Goal: Information Seeking & Learning: Learn about a topic

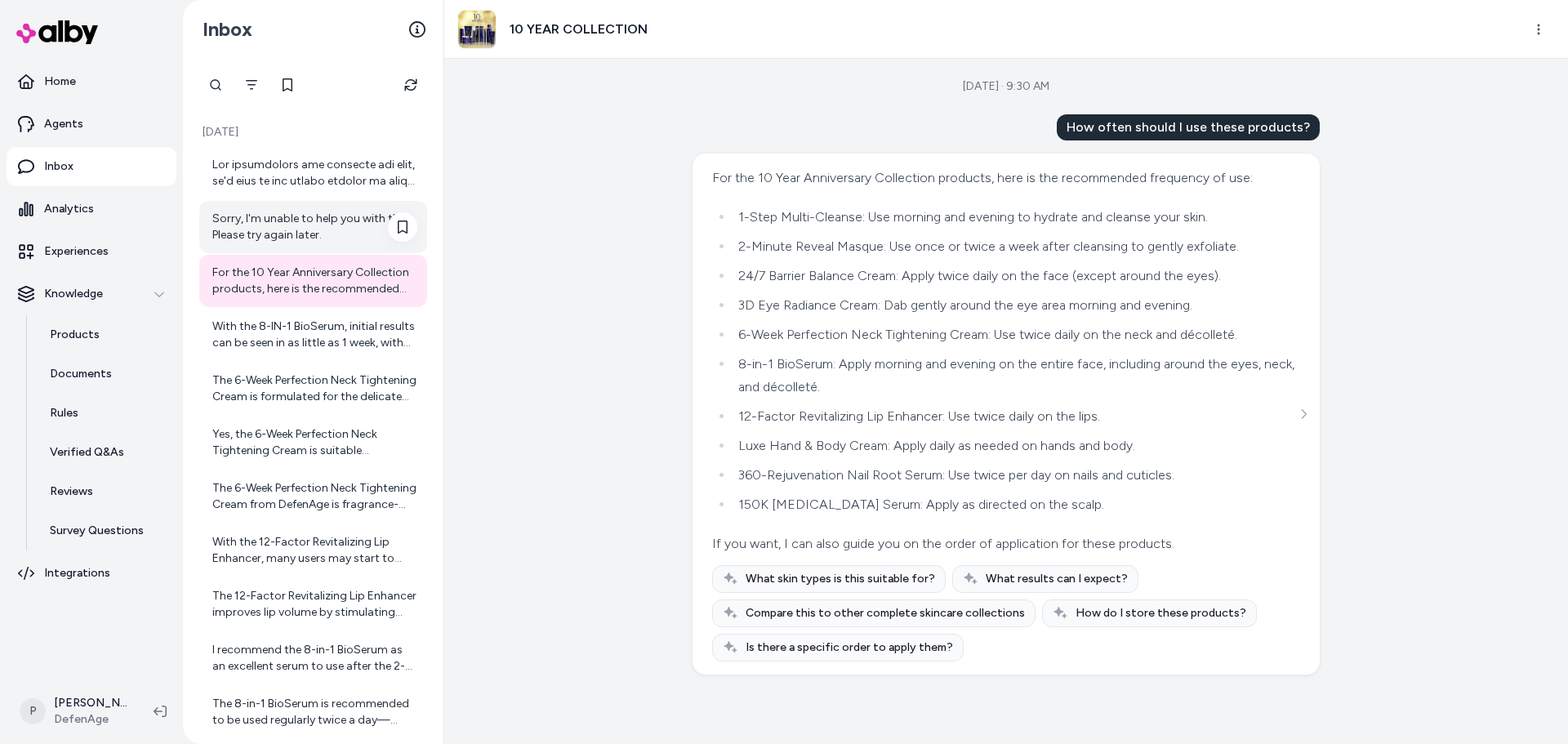
click at [258, 214] on div "Sorry, I'm unable to help you with this. Please try again later." at bounding box center [315, 227] width 205 height 32
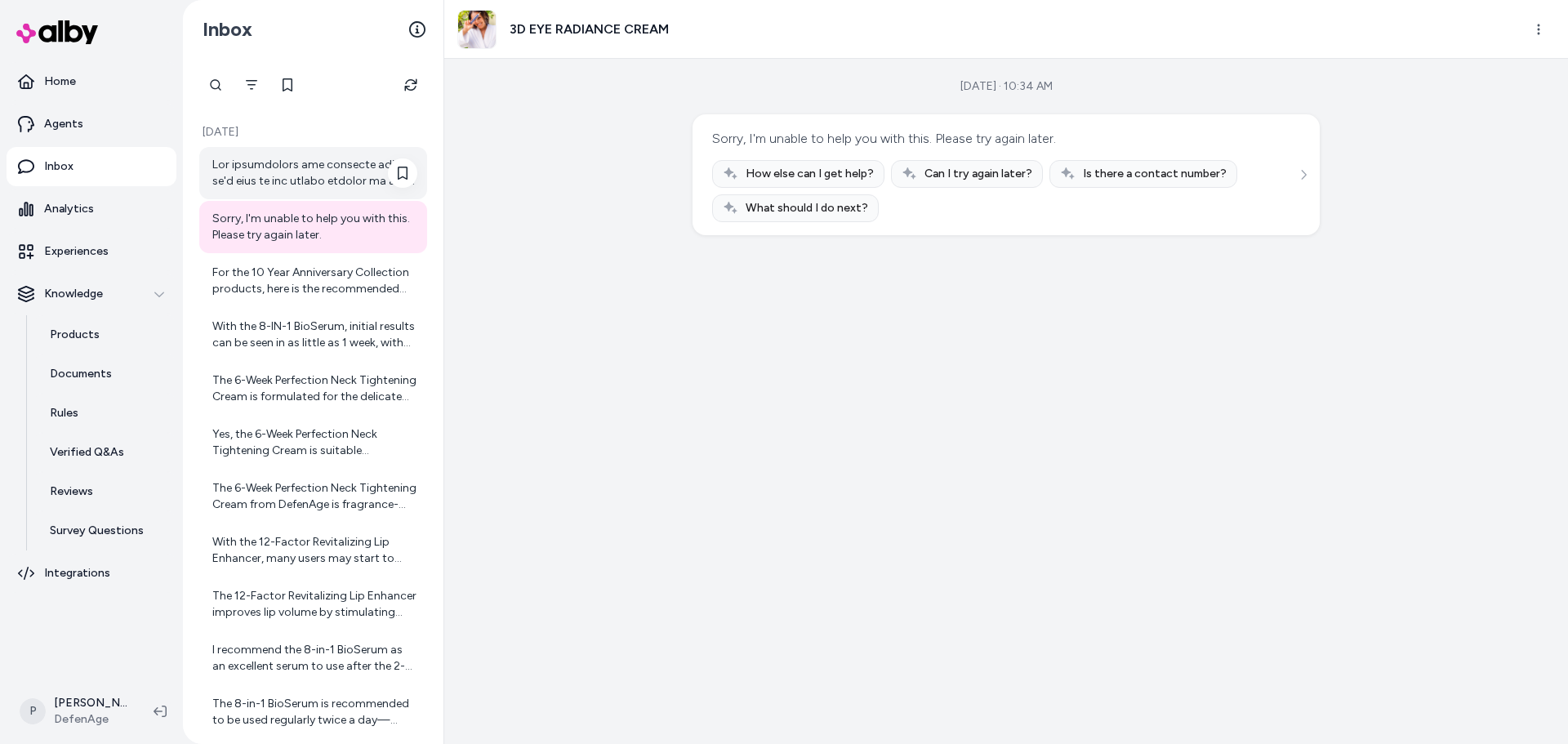
click at [311, 176] on div at bounding box center [315, 173] width 205 height 32
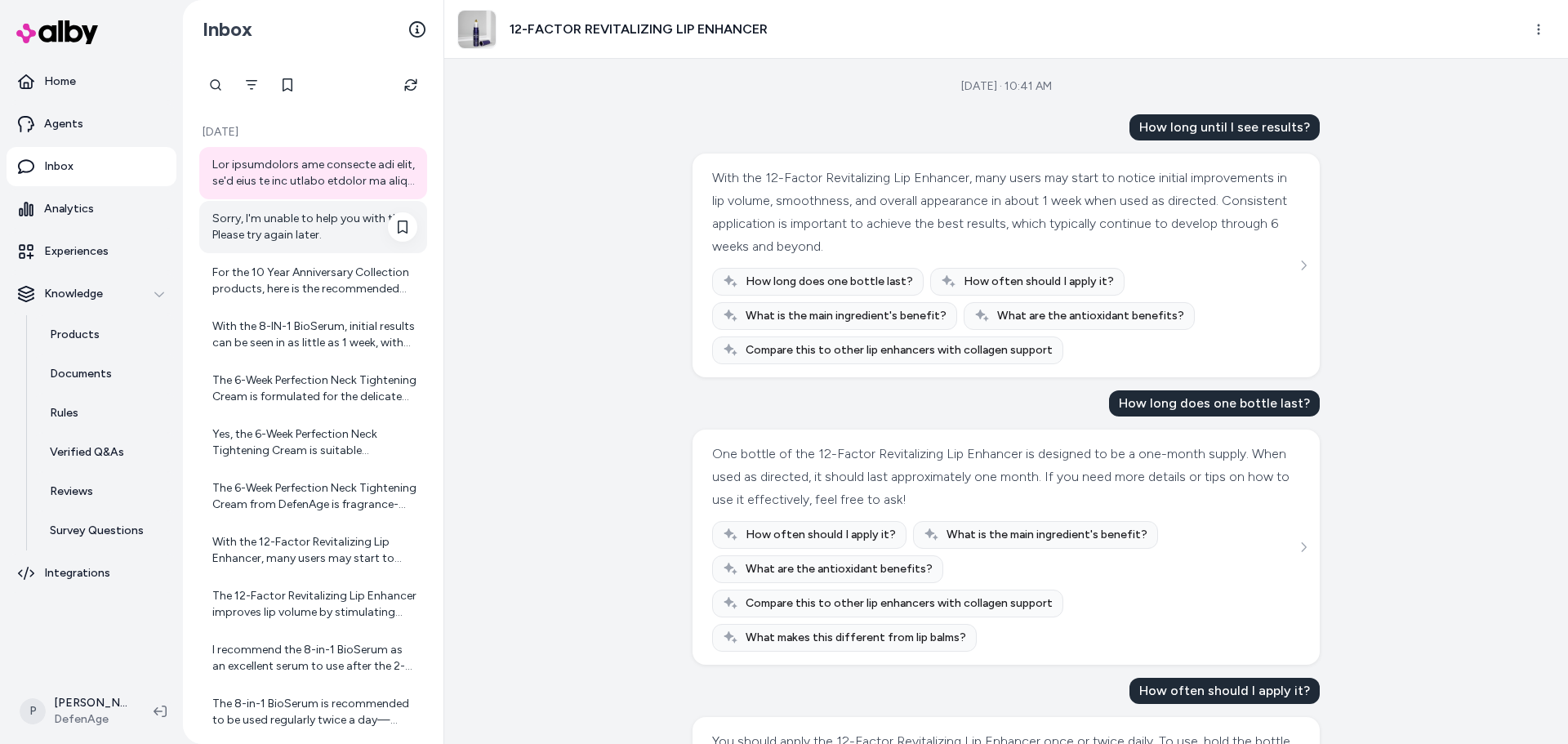
click at [315, 225] on div "Sorry, I'm unable to help you with this. Please try again later." at bounding box center [315, 227] width 205 height 32
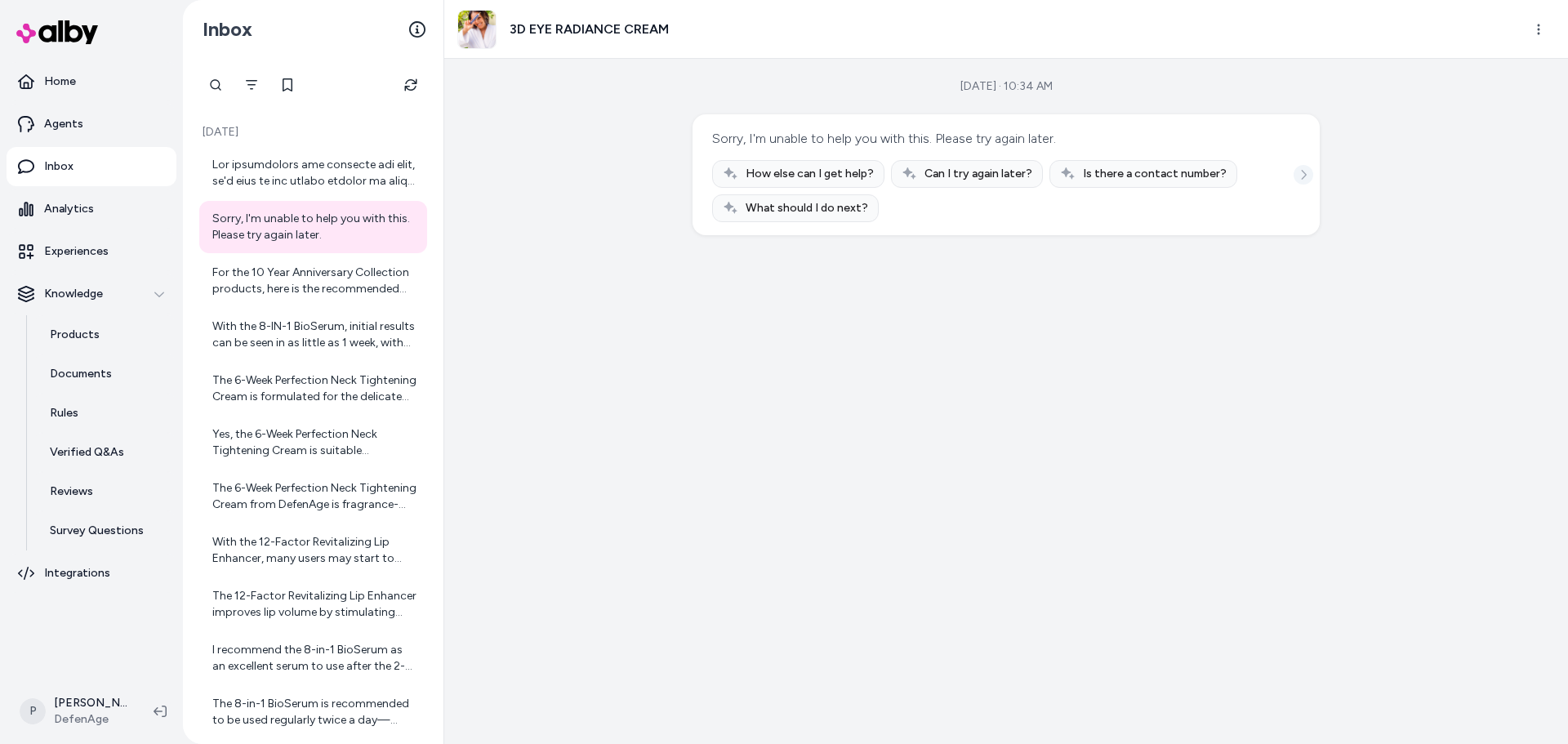
click at [1302, 175] on icon "See more" at bounding box center [1303, 175] width 12 height 12
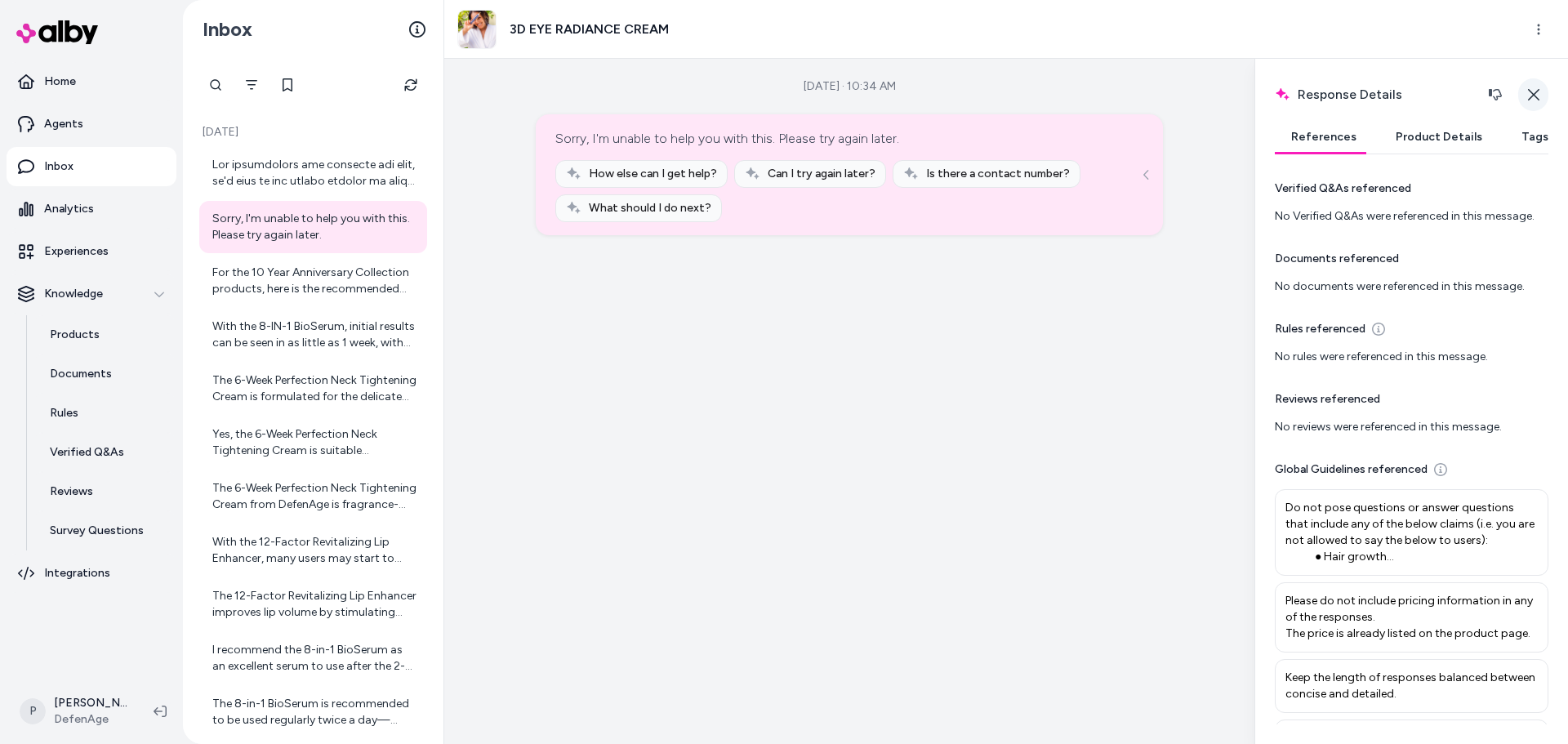
click at [1544, 91] on button "Close" at bounding box center [1534, 94] width 31 height 32
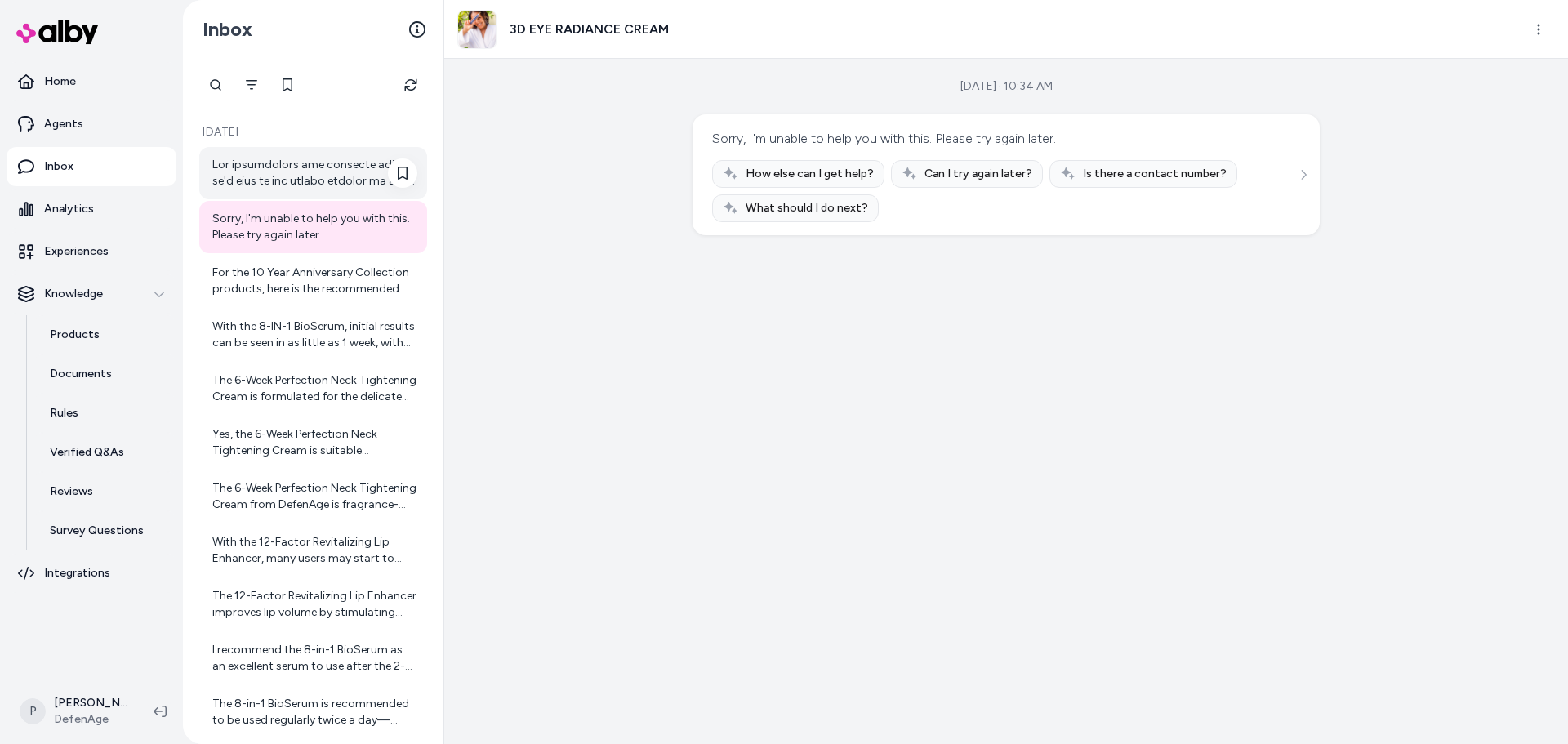
click at [291, 164] on div at bounding box center [315, 173] width 205 height 32
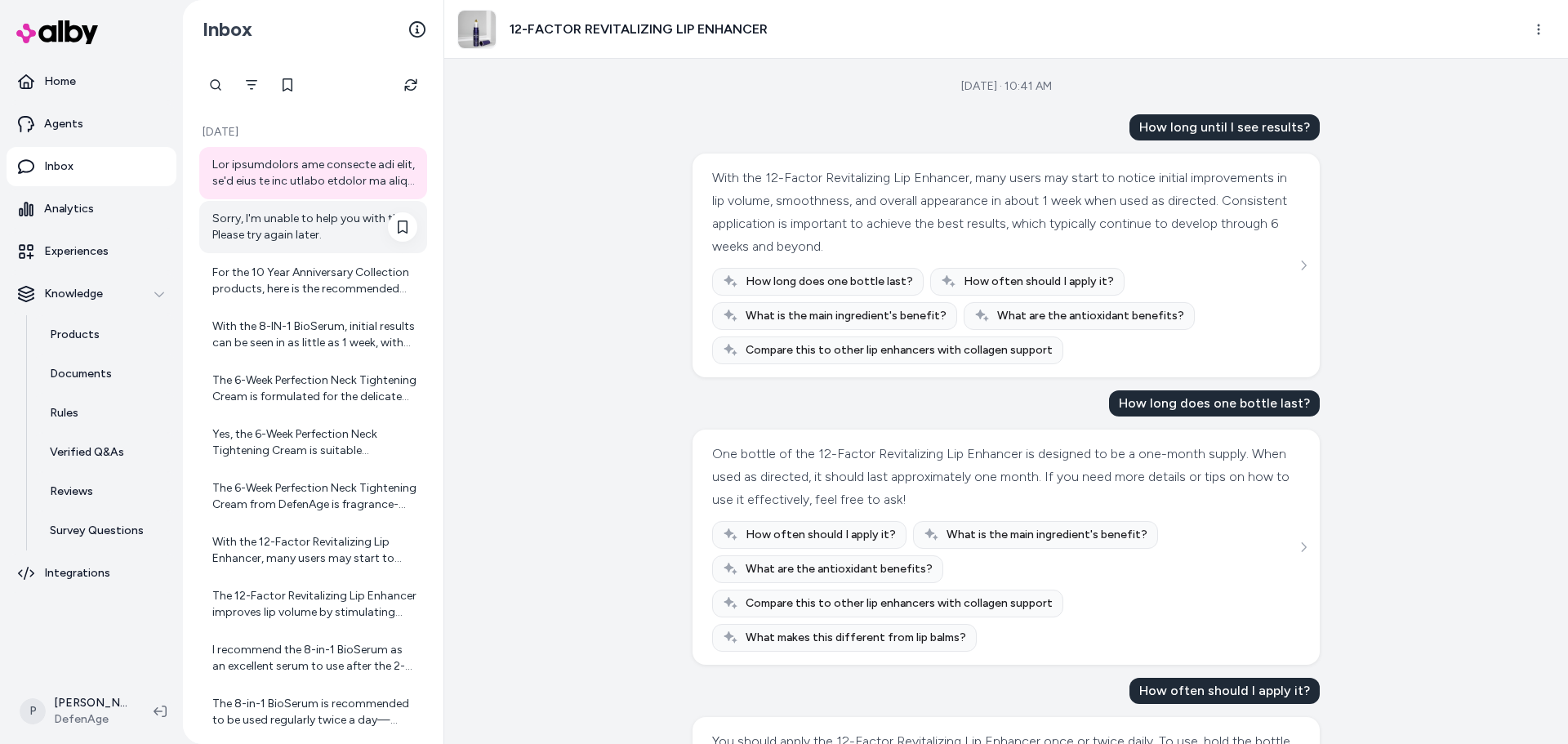
click at [341, 249] on div "Sorry, I'm unable to help you with this. Please try again later." at bounding box center [312, 227] width 228 height 52
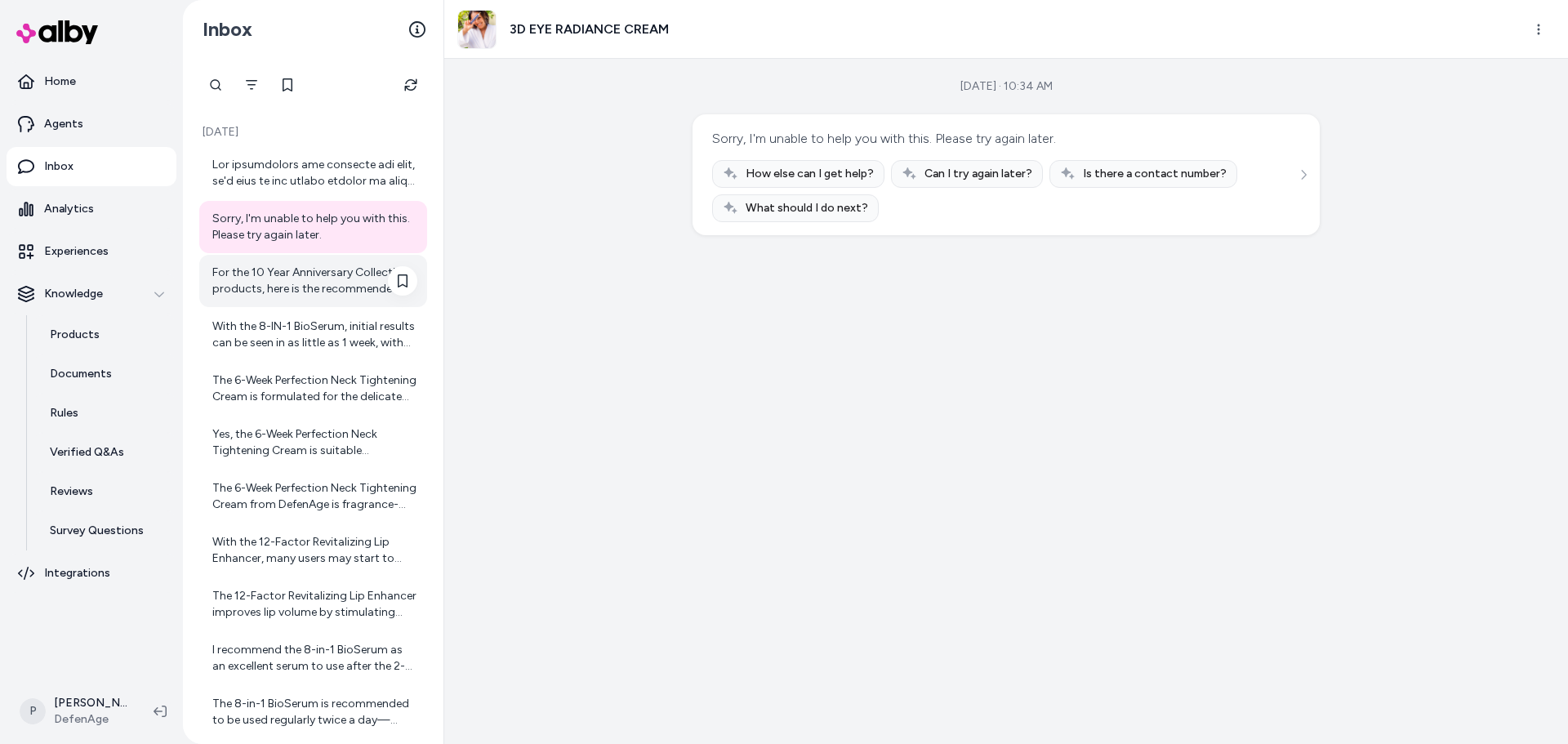
click at [293, 273] on div "For the 10 Year Anniversary Collection products, here is the recommended freque…" at bounding box center [315, 281] width 205 height 32
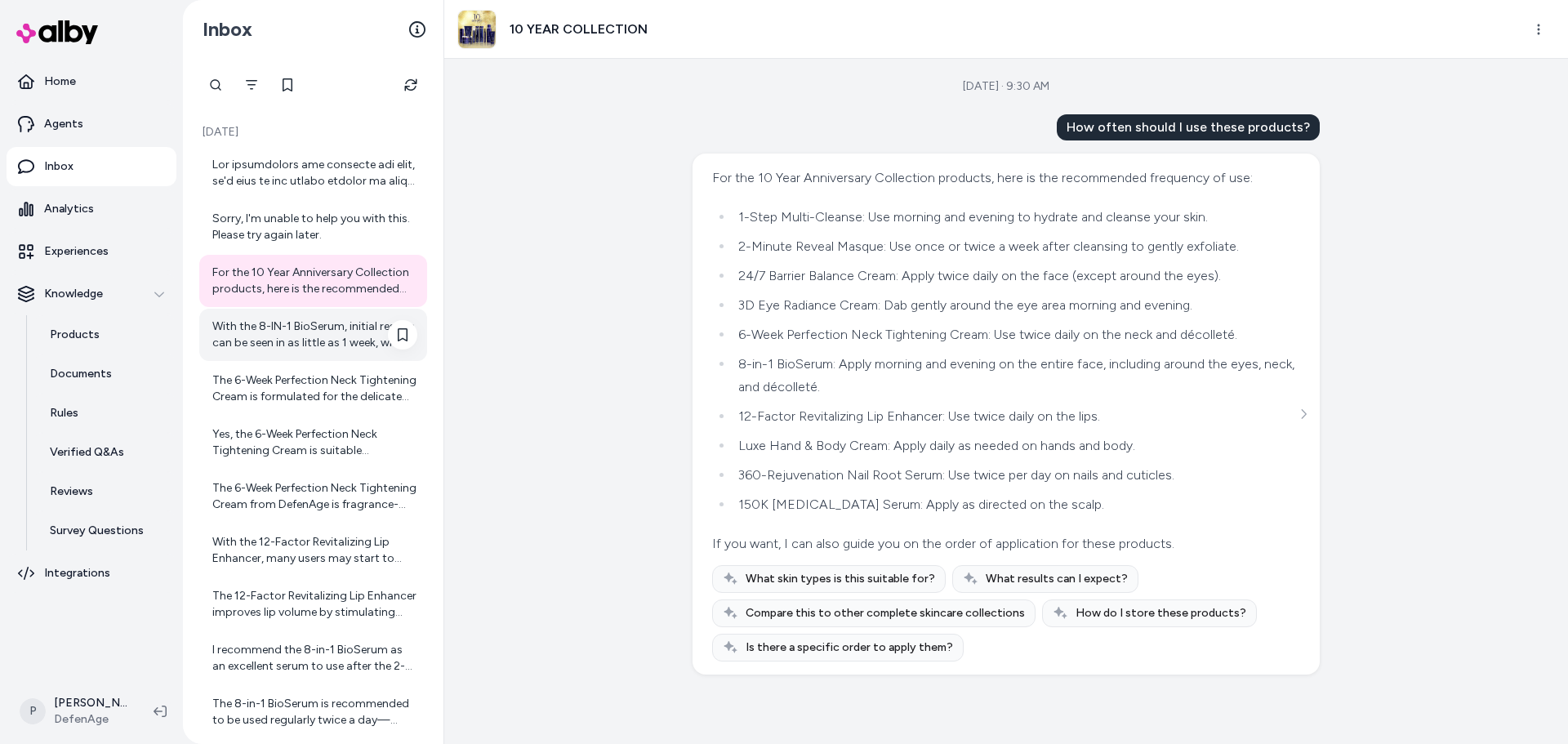
click at [287, 310] on div "With the 8-IN-1 BioSerum, initial results can be seen in as little as 1 week, w…" at bounding box center [312, 335] width 228 height 52
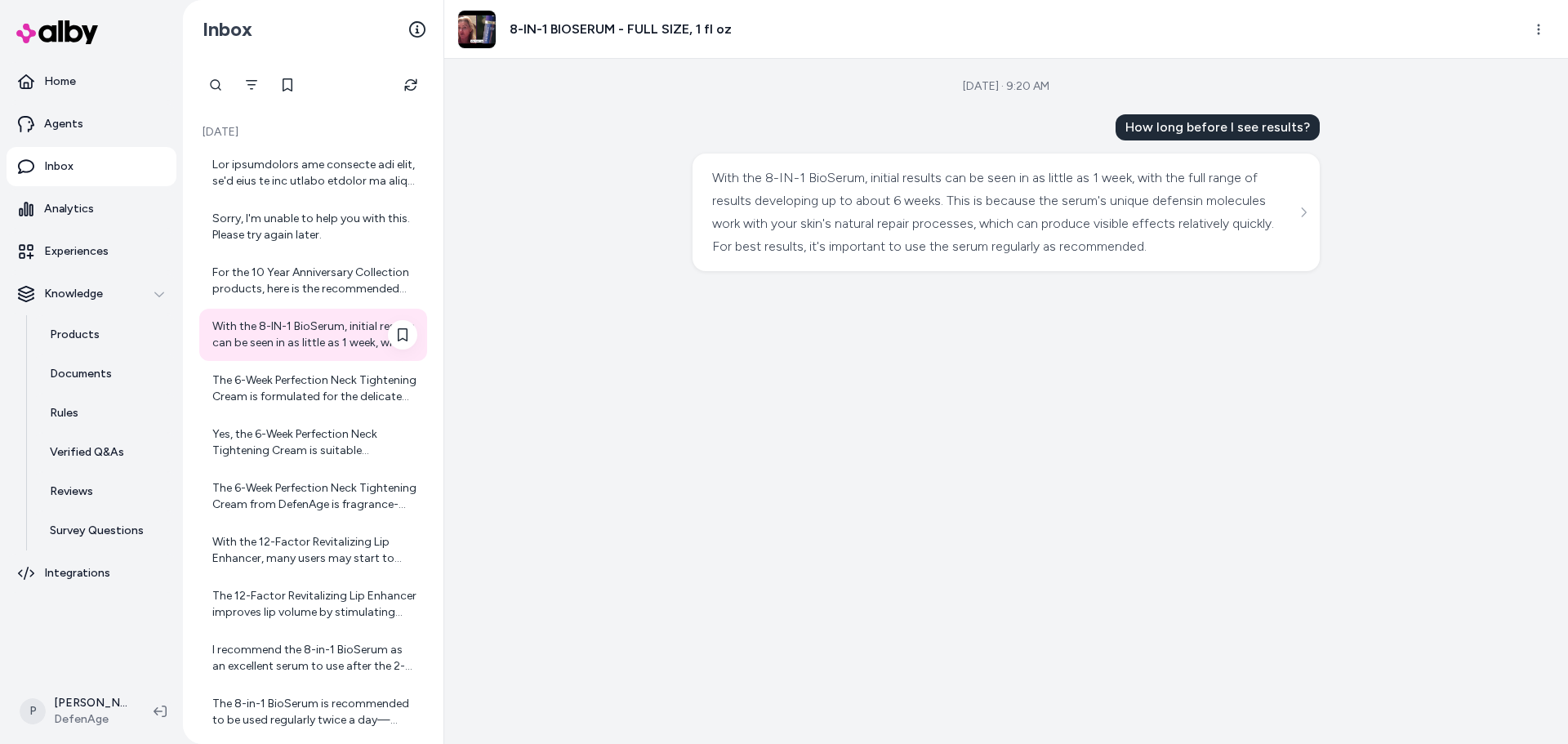
click at [288, 349] on div "With the 8-IN-1 BioSerum, initial results can be seen in as little as 1 week, w…" at bounding box center [315, 335] width 205 height 32
click at [287, 380] on div "The 6-Week Perfection Neck Tightening Cream is formulated for the delicate skin…" at bounding box center [315, 389] width 205 height 32
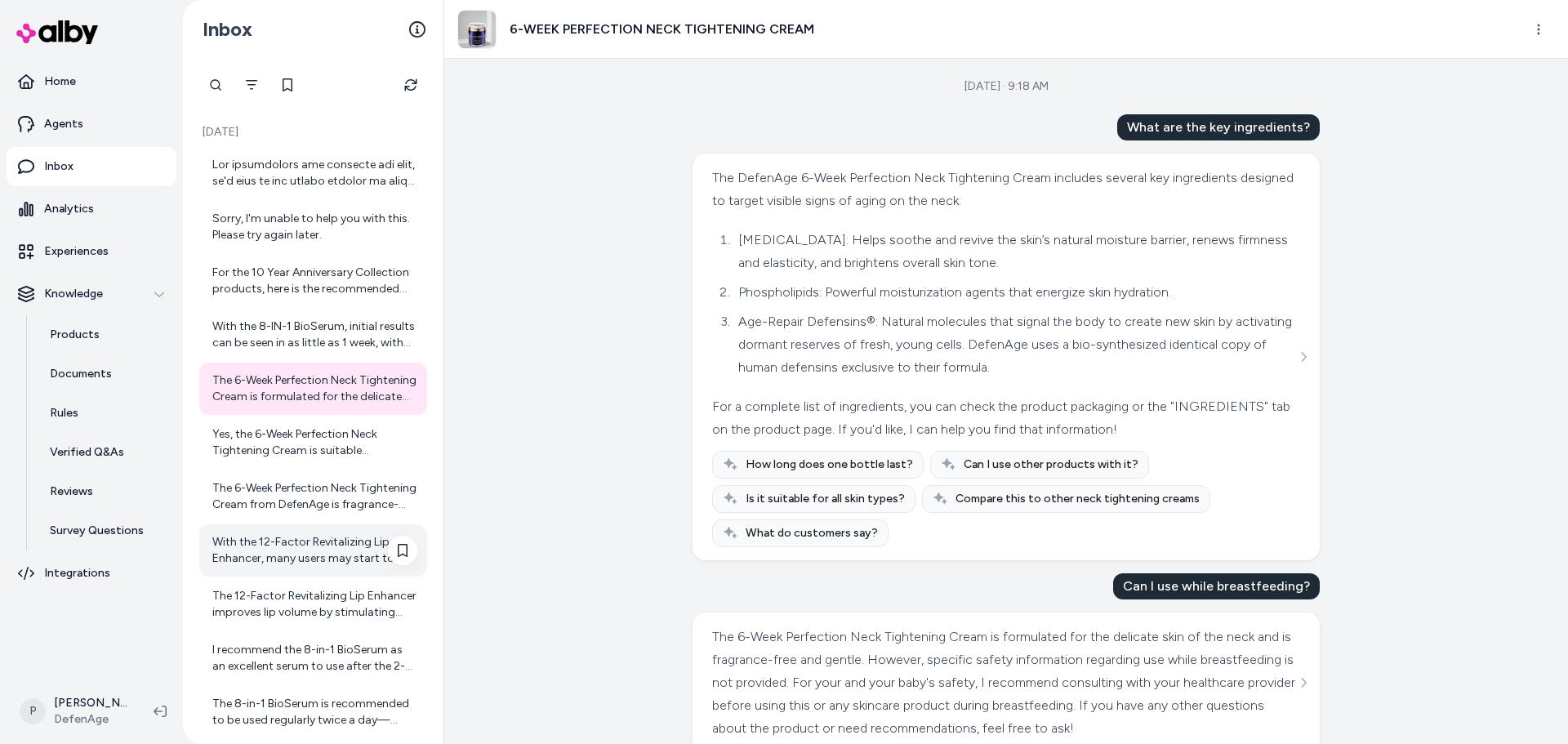
click at [322, 542] on div "With the 12-Factor Revitalizing Lip Enhancer, many users may start to notice in…" at bounding box center [315, 550] width 205 height 32
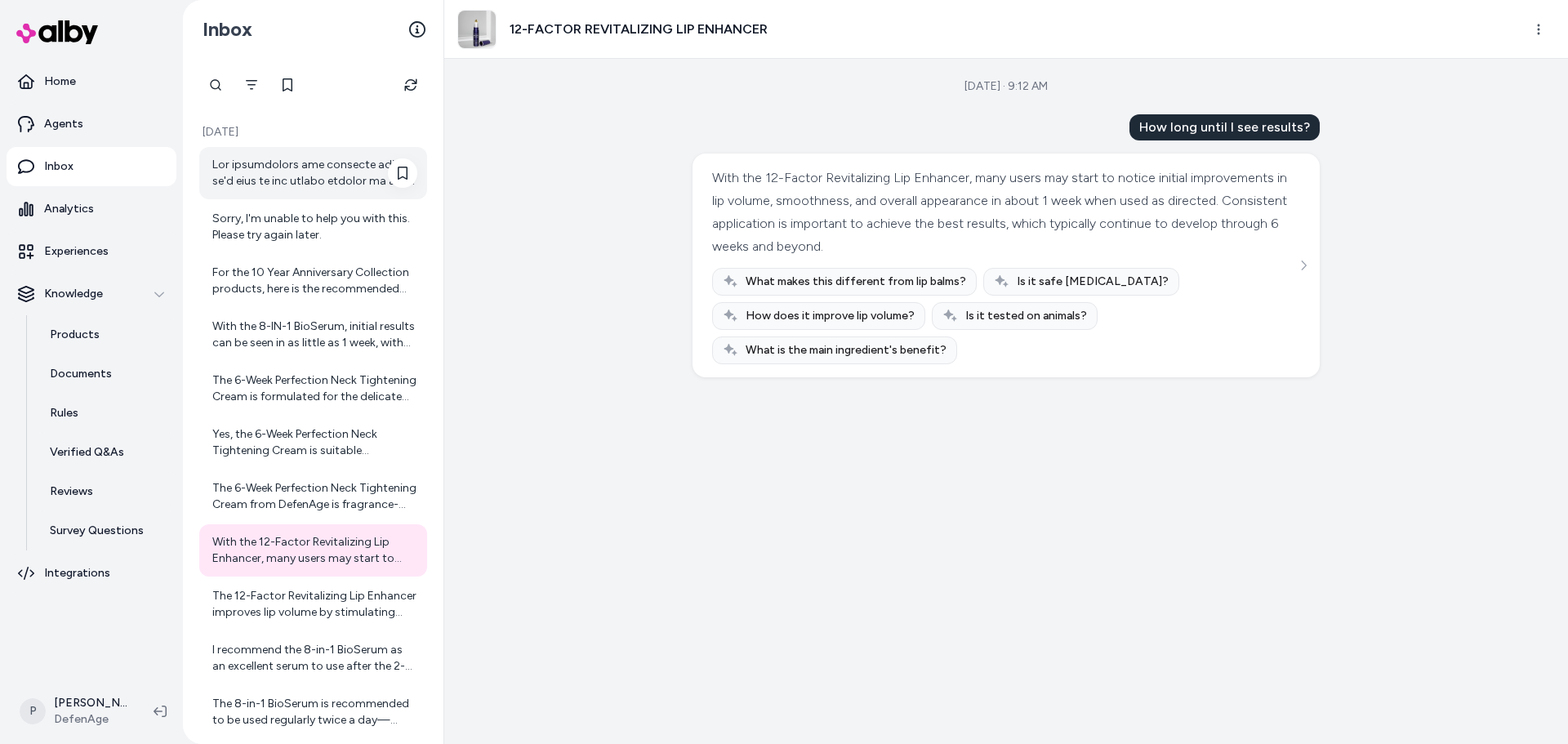
click at [294, 157] on div at bounding box center [315, 173] width 205 height 32
